Goal: Transaction & Acquisition: Subscribe to service/newsletter

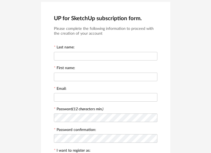
scroll to position [9, 0]
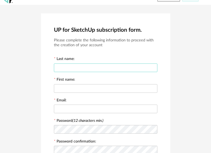
click at [78, 66] on input "text" at bounding box center [105, 68] width 103 height 9
type input "*"
type input "******"
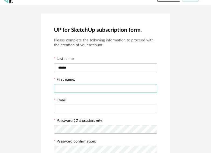
click at [75, 90] on input "text" at bounding box center [105, 88] width 103 height 9
type input "*****"
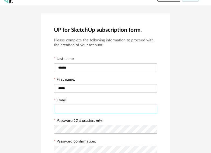
click at [63, 110] on input "text" at bounding box center [105, 109] width 103 height 9
type input "**********"
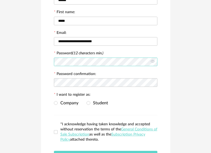
scroll to position [90, 0]
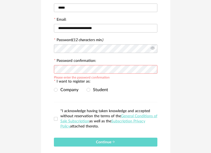
click at [152, 48] on icon at bounding box center [152, 48] width 7 height 11
click at [54, 90] on span at bounding box center [56, 90] width 4 height 4
click at [57, 119] on span at bounding box center [56, 119] width 4 height 4
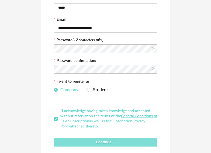
click at [80, 144] on button "Continue" at bounding box center [105, 142] width 103 height 9
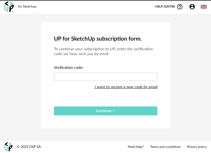
scroll to position [0, 0]
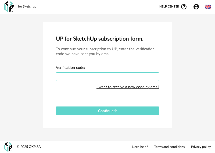
click at [78, 76] on input "text" at bounding box center [107, 76] width 103 height 9
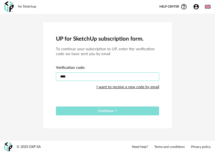
type input "****"
click at [82, 110] on button "Continue" at bounding box center [107, 111] width 103 height 9
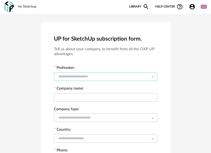
click at [133, 75] on input "text" at bounding box center [105, 76] width 103 height 9
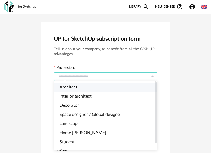
click at [71, 89] on span "Architect" at bounding box center [69, 87] width 18 height 4
type input "*********"
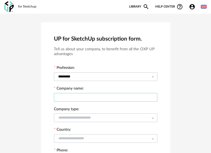
click at [75, 96] on input "text" at bounding box center [105, 97] width 103 height 9
type input "*"
type input "**********"
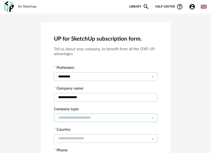
click at [97, 116] on input "text" at bounding box center [105, 118] width 103 height 9
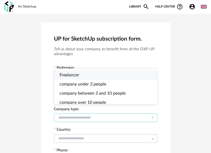
click at [81, 76] on li "Freelancer" at bounding box center [107, 75] width 107 height 9
type input "**********"
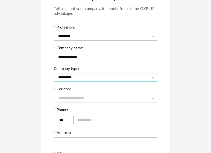
scroll to position [54, 0]
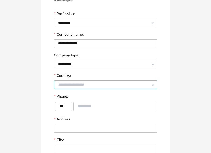
click at [105, 86] on input "text" at bounding box center [105, 85] width 103 height 9
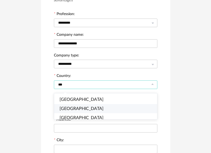
click at [70, 107] on li "India" at bounding box center [107, 108] width 107 height 9
type input "*****"
type input "***"
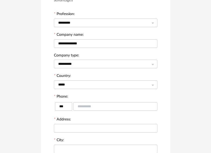
click at [83, 101] on div at bounding box center [115, 106] width 84 height 11
click at [83, 106] on input "text" at bounding box center [115, 106] width 84 height 9
type input "**********"
click at [72, 131] on input "text" at bounding box center [105, 128] width 103 height 9
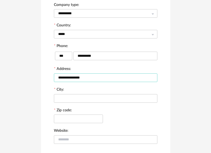
scroll to position [135, 0]
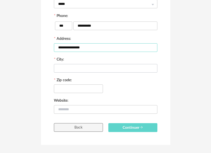
type input "**********"
click at [84, 67] on input "text" at bounding box center [105, 68] width 103 height 9
type input "*********"
click at [79, 91] on input "text" at bounding box center [78, 89] width 49 height 9
type input "*******"
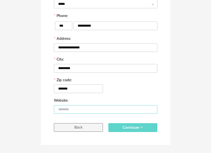
click at [76, 114] on input "text" at bounding box center [105, 109] width 103 height 9
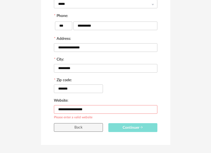
click at [122, 126] on button "Continuer" at bounding box center [132, 127] width 49 height 9
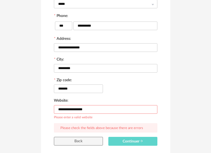
click at [107, 110] on input "**********" at bounding box center [105, 109] width 103 height 9
drag, startPoint x: 110, startPoint y: 110, endPoint x: 53, endPoint y: 109, distance: 56.8
click at [53, 109] on div "**********" at bounding box center [105, 23] width 129 height 271
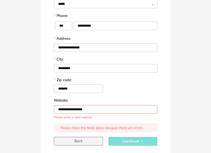
type input "**********"
click at [134, 141] on span "Continuer" at bounding box center [133, 142] width 20 height 4
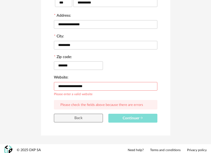
scroll to position [161, 0]
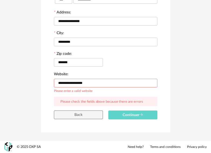
click at [95, 81] on input "**********" at bounding box center [105, 83] width 103 height 9
drag, startPoint x: 96, startPoint y: 83, endPoint x: 35, endPoint y: 83, distance: 60.3
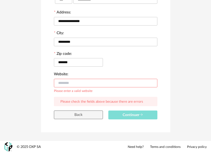
click at [130, 115] on span "Continuer" at bounding box center [133, 115] width 20 height 4
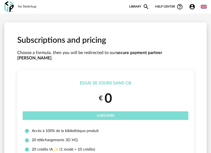
click at [100, 114] on span "Subscribe" at bounding box center [106, 115] width 18 height 3
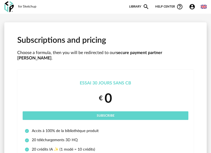
click at [136, 8] on link "Library Magnify icon" at bounding box center [139, 7] width 20 height 6
click at [145, 6] on icon "Magnify icon" at bounding box center [146, 7] width 6 height 6
click at [134, 6] on link "Library Magnify icon" at bounding box center [139, 7] width 20 height 6
click at [135, 5] on link "Library Magnify icon" at bounding box center [139, 7] width 20 height 6
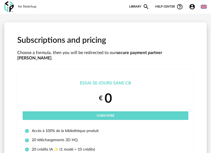
click at [135, 5] on link "Library Magnify icon" at bounding box center [139, 7] width 20 height 6
click at [190, 6] on icon "Account Circle icon" at bounding box center [191, 6] width 5 height 5
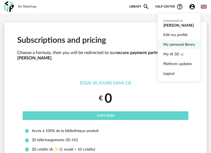
click at [182, 44] on link "My personal library" at bounding box center [179, 45] width 32 height 10
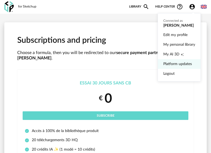
click at [173, 66] on link "Platform updates" at bounding box center [179, 64] width 32 height 10
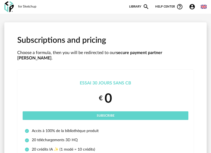
click at [209, 6] on div "for Sketchup New shopping list Update my Shopping List Refresh icon Library Mag…" at bounding box center [105, 7] width 211 height 14
click at [204, 9] on img at bounding box center [204, 7] width 6 height 6
click at [190, 20] on li "Français" at bounding box center [189, 21] width 32 height 10
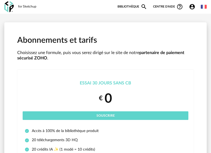
click at [203, 10] on img at bounding box center [204, 7] width 6 height 6
click at [195, 21] on li "English" at bounding box center [190, 21] width 30 height 10
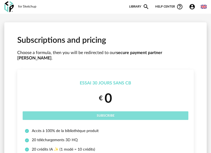
click at [104, 111] on button "Subscribe" at bounding box center [106, 115] width 166 height 9
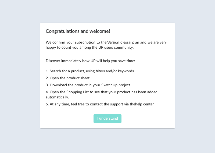
click at [106, 115] on button "I understand" at bounding box center [108, 118] width 28 height 9
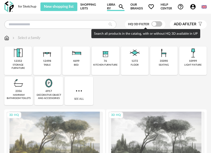
click at [158, 24] on span at bounding box center [156, 23] width 11 height 5
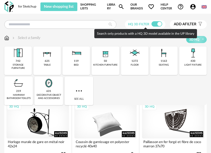
click at [153, 25] on span at bounding box center [156, 23] width 11 height 5
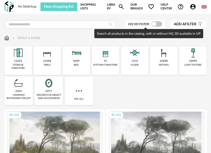
click at [158, 23] on span at bounding box center [156, 23] width 11 height 5
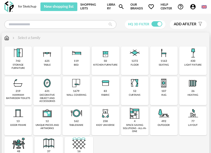
click at [22, 66] on div "storage furniture" at bounding box center [18, 67] width 24 height 6
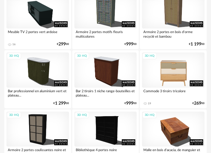
scroll to position [215, 0]
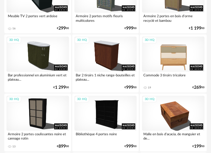
click at [176, 54] on div "3D HQ" at bounding box center [173, 54] width 62 height 35
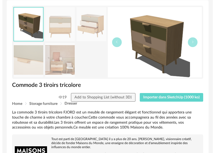
scroll to position [81, 0]
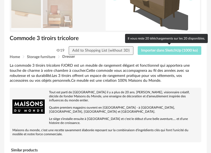
click at [154, 51] on span "Importer dans SketchUp (1000 ko)" at bounding box center [169, 51] width 57 height 4
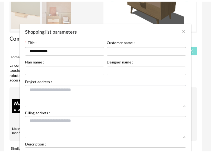
scroll to position [62, 0]
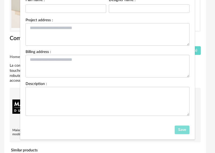
click at [180, 130] on span "Save" at bounding box center [183, 130] width 8 height 4
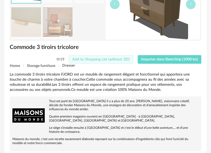
click at [100, 60] on span "Add to Shopping List (without 3D)" at bounding box center [100, 60] width 57 height 4
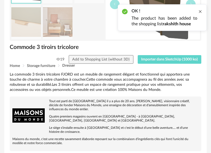
click at [200, 12] on div at bounding box center [200, 11] width 4 height 4
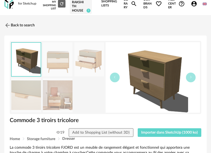
scroll to position [0, 0]
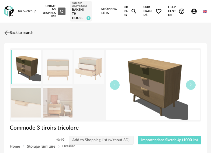
click at [11, 32] on img at bounding box center [7, 33] width 8 height 8
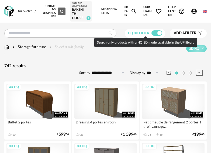
click at [155, 33] on span at bounding box center [156, 32] width 11 height 5
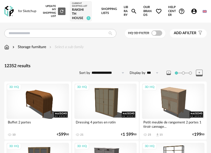
click at [179, 35] on span "Add a" at bounding box center [179, 33] width 11 height 4
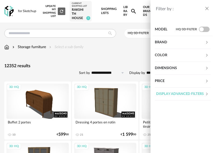
click at [174, 79] on div "Price" at bounding box center [180, 81] width 50 height 13
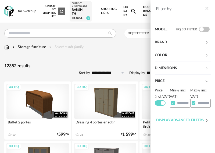
click at [179, 125] on div "Display advanced filters" at bounding box center [180, 120] width 50 height 13
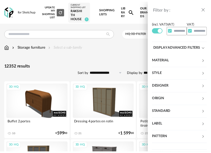
scroll to position [78, 0]
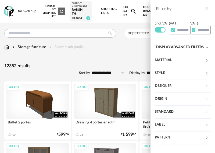
click at [189, 60] on div "Material" at bounding box center [180, 60] width 50 height 13
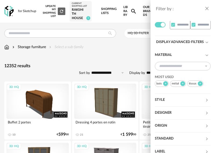
click at [189, 60] on div "Material" at bounding box center [180, 55] width 50 height 13
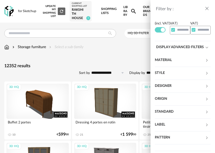
click at [97, 58] on div "Filter by : Model HQ 3D filter Brand &tradition 8 101 Copenhagen 0 366 Concept …" at bounding box center [107, 76] width 215 height 153
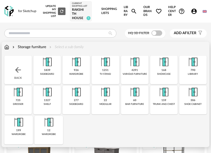
click at [18, 71] on img at bounding box center [18, 70] width 9 height 9
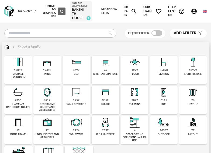
click at [51, 73] on div "table" at bounding box center [47, 74] width 7 height 3
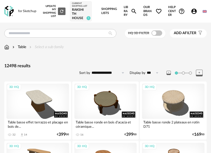
click at [110, 9] on link "Shopping Lists" at bounding box center [109, 11] width 16 height 23
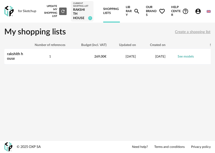
click at [85, 12] on div "rakshith house" at bounding box center [82, 14] width 19 height 13
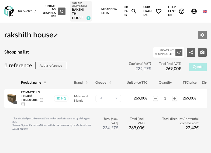
click at [202, 35] on icon "Edit parameters" at bounding box center [202, 35] width 5 height 5
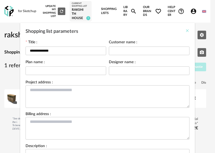
click at [186, 32] on icon "Close" at bounding box center [188, 31] width 4 height 4
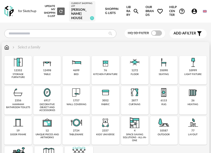
click at [43, 67] on img at bounding box center [47, 62] width 13 height 13
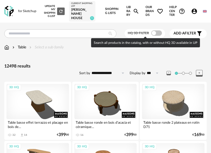
click at [180, 32] on span "Add a" at bounding box center [178, 34] width 11 height 4
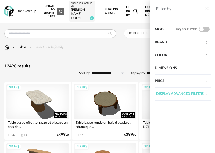
click at [169, 83] on div "Price" at bounding box center [180, 81] width 50 height 13
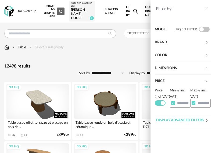
click at [159, 106] on span at bounding box center [160, 102] width 11 height 5
click at [174, 103] on span at bounding box center [174, 103] width 4 height 4
click at [193, 102] on span at bounding box center [194, 103] width 4 height 4
click at [193, 123] on div "Display advanced filters" at bounding box center [180, 120] width 50 height 13
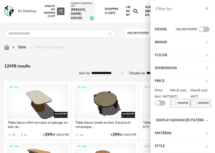
click at [165, 82] on div "Price" at bounding box center [180, 81] width 50 height 13
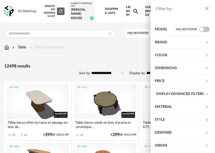
click at [116, 60] on div "Filter by : Model HQ 3D filter Brand &tradition 93 101 Copenhagen 0 366 Concept…" at bounding box center [107, 76] width 215 height 153
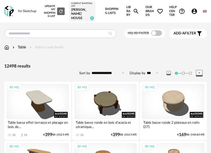
click at [192, 33] on span "Add a filter" at bounding box center [184, 33] width 23 height 5
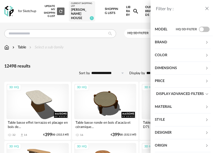
click at [59, 72] on div "Filter by : Model HQ 3D filter Brand &tradition 93 101 Copenhagen 0 366 Concept…" at bounding box center [107, 76] width 215 height 153
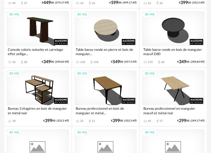
scroll to position [862, 0]
